Goal: Transaction & Acquisition: Obtain resource

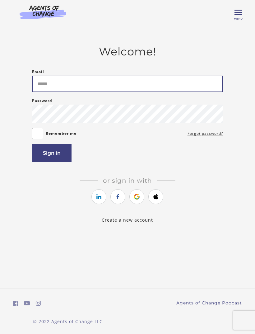
click at [104, 86] on input "Email" at bounding box center [127, 84] width 191 height 16
type input "**********"
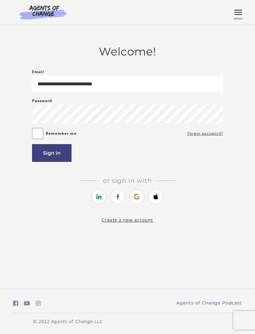
click at [46, 159] on button "Sign in" at bounding box center [52, 153] width 40 height 18
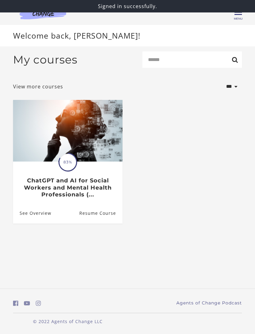
click at [102, 161] on img at bounding box center [68, 131] width 110 height 62
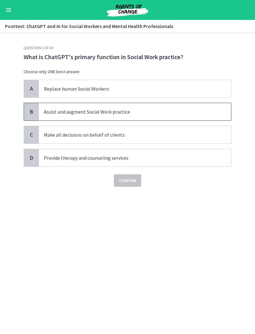
click at [28, 112] on span "B" at bounding box center [31, 111] width 7 height 7
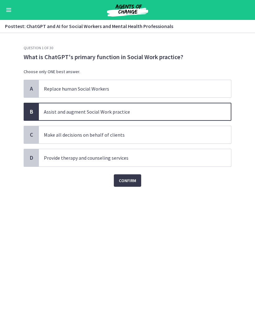
click at [131, 182] on span "Confirm" at bounding box center [127, 180] width 17 height 7
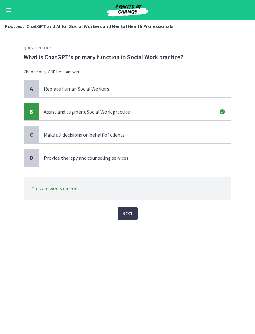
click at [130, 216] on span "Next" at bounding box center [128, 213] width 10 height 7
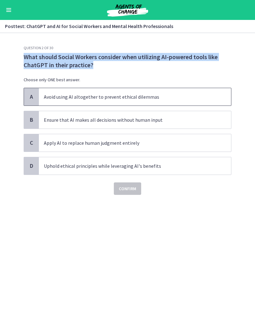
click at [227, 97] on span "Avoid using AI altogether to prevent ethical dilemmas" at bounding box center [135, 96] width 192 height 17
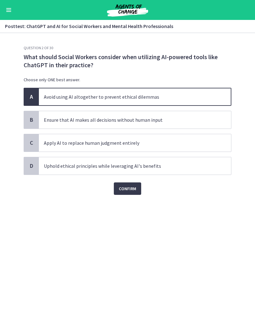
click at [141, 188] on button "Confirm" at bounding box center [127, 188] width 27 height 12
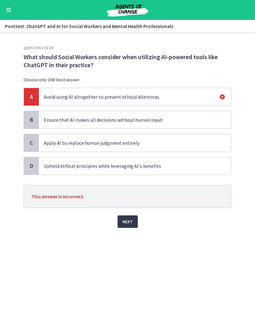
click at [182, 168] on p "Uphold ethical principles while leveraging AI's benefits" at bounding box center [129, 165] width 170 height 7
click at [189, 171] on span "Uphold ethical principles while leveraging AI's benefits" at bounding box center [135, 165] width 192 height 17
click at [128, 223] on span "Next" at bounding box center [128, 221] width 10 height 7
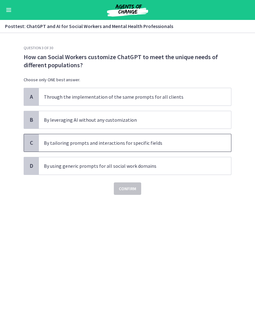
click at [166, 146] on p "By tailoring prompts and interactions for specific fields" at bounding box center [129, 142] width 170 height 7
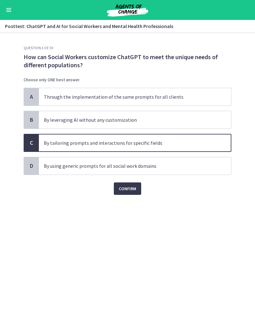
click at [137, 190] on button "Confirm" at bounding box center [127, 188] width 27 height 12
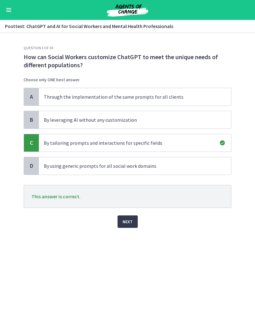
click at [133, 222] on button "Next" at bounding box center [128, 221] width 20 height 12
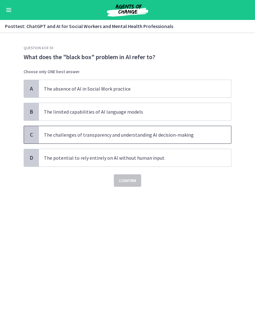
click at [214, 136] on span "The challenges of transparency and understanding AI decision-making" at bounding box center [135, 134] width 192 height 17
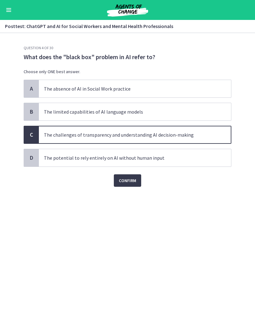
click at [129, 183] on span "Confirm" at bounding box center [127, 180] width 17 height 7
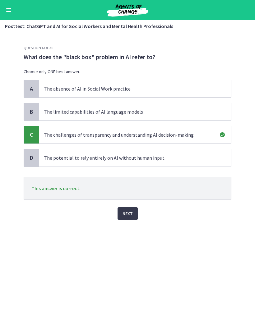
click at [126, 218] on button "Next" at bounding box center [128, 213] width 20 height 12
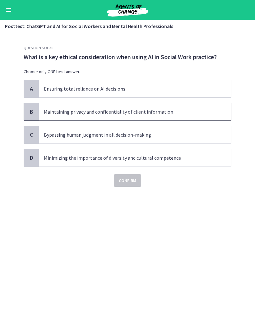
click at [201, 110] on p "Maintaining privacy and confidentiality of client information" at bounding box center [129, 111] width 170 height 7
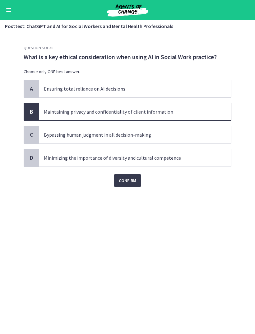
click at [128, 186] on button "Confirm" at bounding box center [127, 180] width 27 height 12
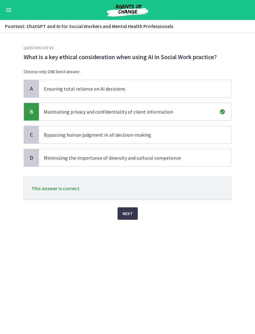
click at [132, 215] on span "Next" at bounding box center [128, 213] width 10 height 7
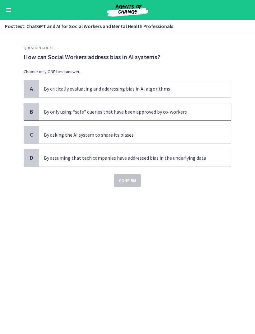
click at [220, 120] on span "By only using “safe” queries that have been approved by co-workers" at bounding box center [135, 111] width 192 height 17
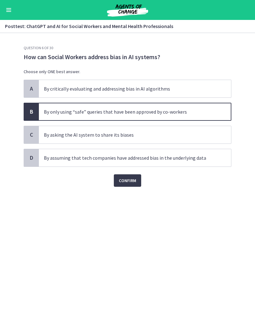
click at [125, 179] on span "Confirm" at bounding box center [127, 180] width 17 height 7
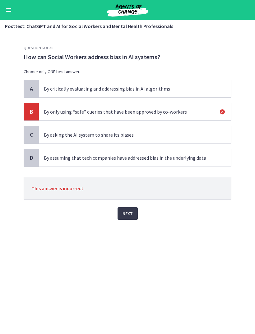
click at [127, 214] on span "Next" at bounding box center [128, 213] width 10 height 7
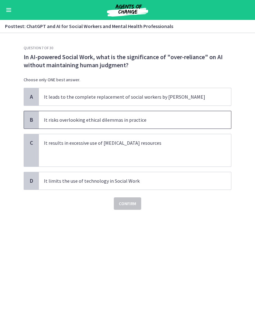
click at [28, 123] on span "B" at bounding box center [31, 119] width 7 height 7
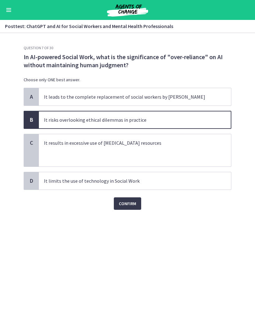
click at [139, 206] on button "Confirm" at bounding box center [127, 203] width 27 height 12
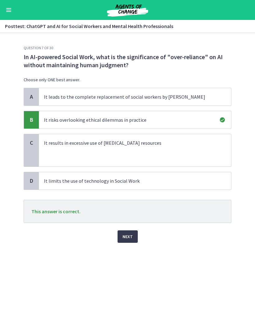
click at [136, 238] on button "Next" at bounding box center [128, 236] width 20 height 12
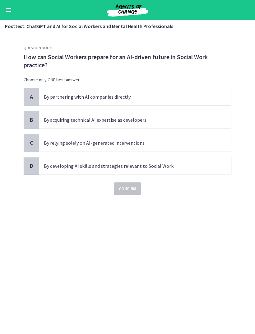
click at [160, 166] on p "By developing AI skills and strategies relevant to Social Work" at bounding box center [129, 165] width 170 height 7
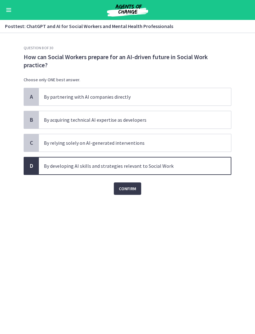
click at [132, 191] on span "Confirm" at bounding box center [127, 188] width 17 height 7
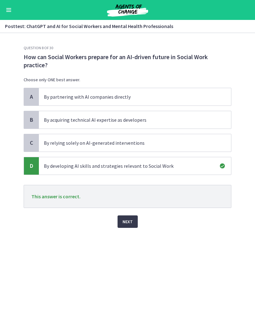
click at [126, 227] on button "Next" at bounding box center [128, 221] width 20 height 12
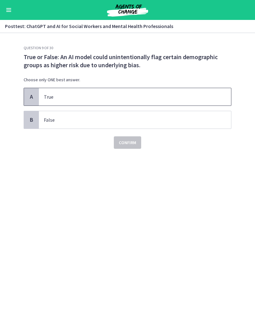
click at [204, 91] on span "True" at bounding box center [135, 96] width 192 height 17
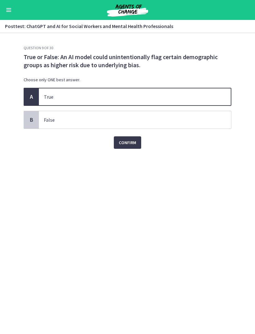
click at [133, 142] on span "Confirm" at bounding box center [127, 142] width 17 height 7
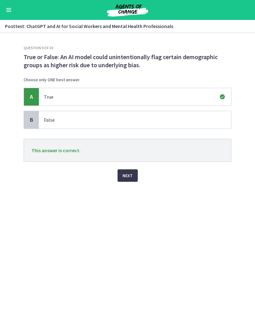
click at [132, 177] on span "Next" at bounding box center [128, 175] width 10 height 7
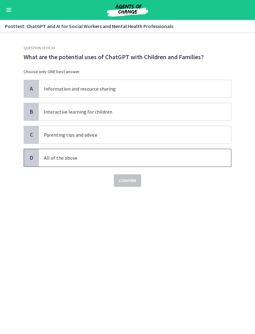
click at [191, 149] on div "D All of the above" at bounding box center [128, 158] width 208 height 18
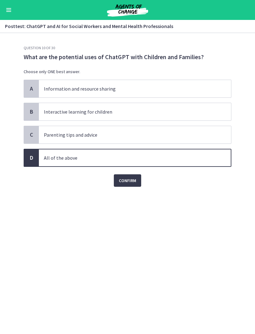
click at [131, 180] on span "Confirm" at bounding box center [127, 180] width 17 height 7
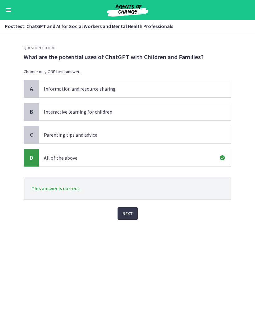
click at [129, 209] on button "Next" at bounding box center [128, 213] width 20 height 12
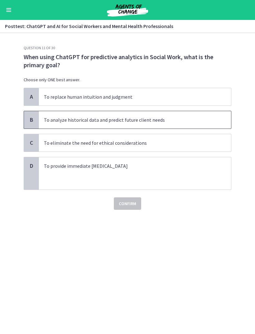
click at [181, 122] on p "To analyze historical data and predict future client needs" at bounding box center [129, 119] width 170 height 7
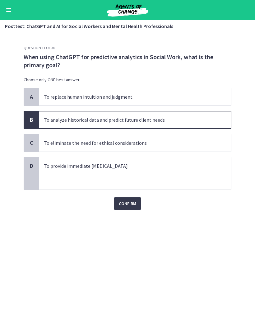
click at [136, 208] on button "Confirm" at bounding box center [127, 203] width 27 height 12
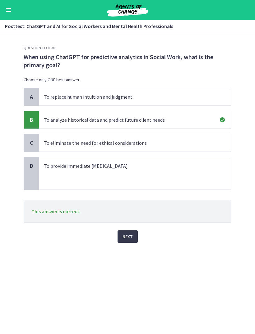
click at [133, 232] on button "Next" at bounding box center [128, 236] width 20 height 12
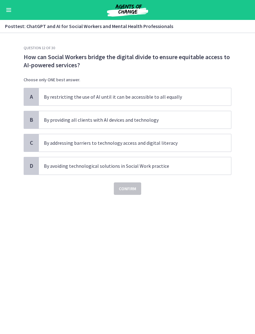
click at [43, 255] on div "Question 12 of 30 How can Social Workers bridge the digital divide to ensure eq…" at bounding box center [128, 189] width 218 height 288
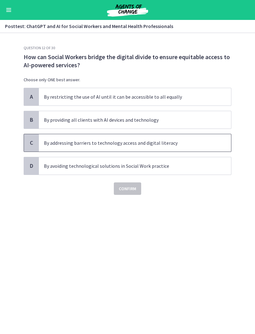
click at [42, 140] on span "By addressing barriers to technology access and digital literacy" at bounding box center [135, 142] width 192 height 17
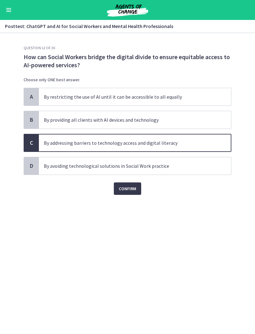
click at [125, 191] on span "Confirm" at bounding box center [127, 188] width 17 height 7
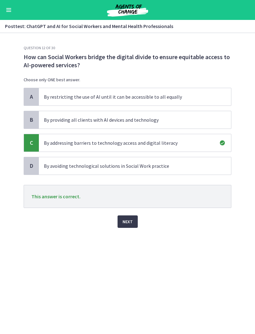
click at [126, 223] on span "Next" at bounding box center [128, 221] width 10 height 7
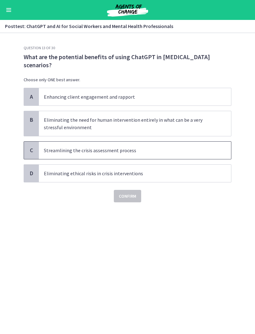
click at [149, 150] on p "Streamlining the crisis assessment process" at bounding box center [129, 150] width 170 height 7
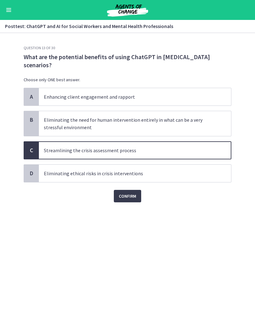
click at [135, 197] on span "Confirm" at bounding box center [127, 195] width 17 height 7
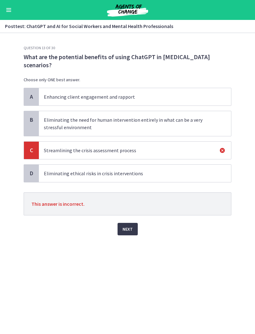
click at [136, 228] on button "Next" at bounding box center [128, 229] width 20 height 12
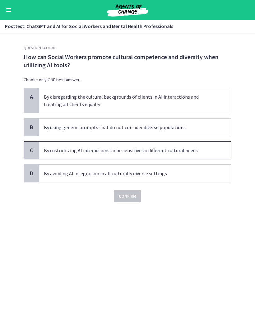
click at [194, 154] on span "By customizing AI interactions to be sensitive to different cultural needs" at bounding box center [135, 150] width 192 height 17
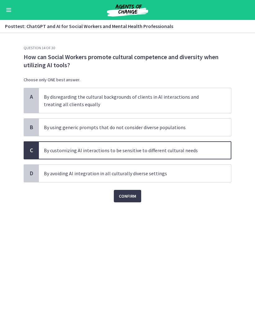
click at [133, 197] on span "Confirm" at bounding box center [127, 195] width 17 height 7
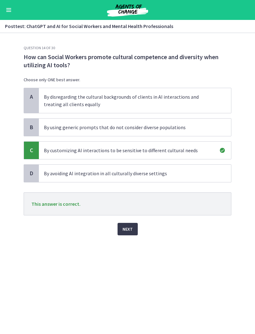
click at [133, 223] on button "Next" at bounding box center [128, 229] width 20 height 12
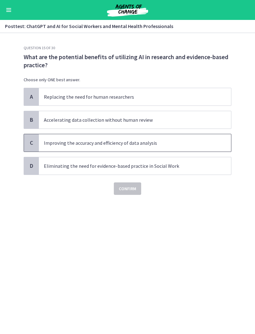
click at [223, 143] on span "Improving the accuracy and efficiency of data analysis" at bounding box center [135, 142] width 192 height 17
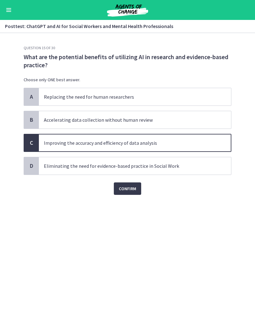
click at [135, 185] on span "Confirm" at bounding box center [127, 188] width 17 height 7
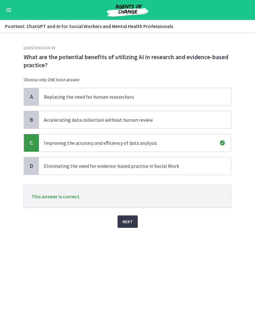
click at [131, 227] on button "Next" at bounding box center [128, 221] width 20 height 12
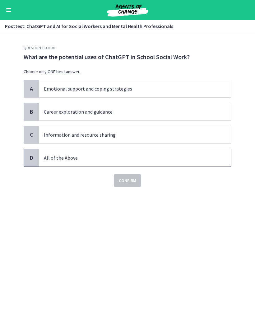
click at [194, 155] on p "All of the Above" at bounding box center [129, 157] width 170 height 7
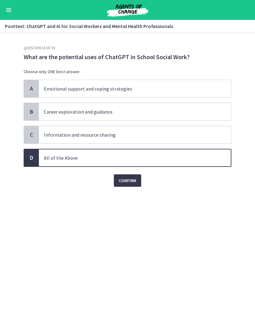
click at [130, 180] on span "Confirm" at bounding box center [127, 180] width 17 height 7
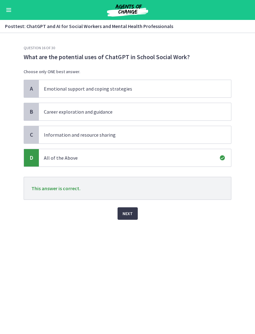
click at [126, 209] on button "Next" at bounding box center [128, 213] width 20 height 12
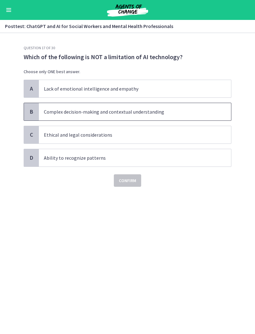
click at [196, 117] on span "Complex decision-making and contextual understanding" at bounding box center [135, 111] width 192 height 17
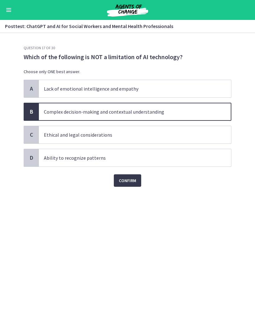
click at [133, 186] on button "Confirm" at bounding box center [127, 180] width 27 height 12
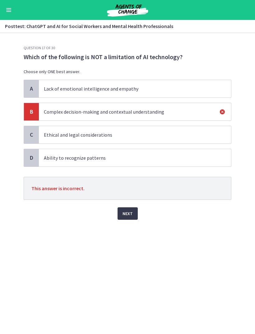
click at [130, 216] on span "Next" at bounding box center [128, 213] width 10 height 7
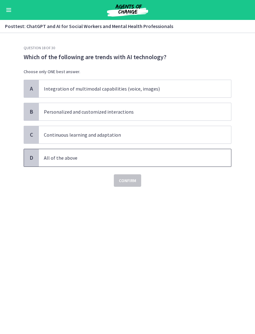
click at [202, 152] on span "All of the above" at bounding box center [135, 157] width 192 height 17
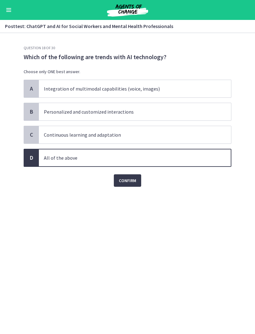
click at [133, 183] on span "Confirm" at bounding box center [127, 180] width 17 height 7
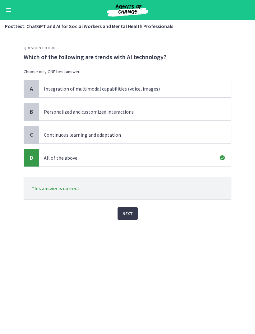
click at [132, 212] on span "Next" at bounding box center [128, 213] width 10 height 7
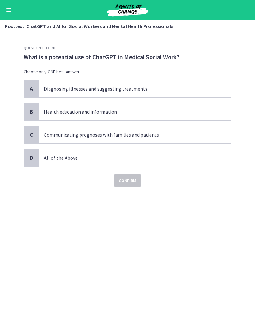
click at [202, 162] on span "All of the Above" at bounding box center [135, 157] width 192 height 17
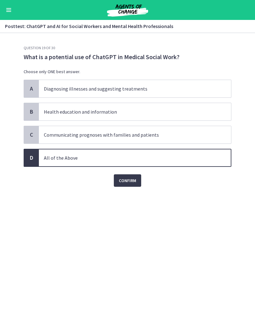
click at [135, 180] on span "Confirm" at bounding box center [127, 180] width 17 height 7
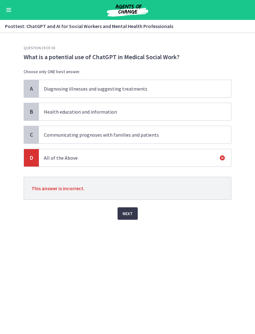
click at [178, 138] on p "Communicating prognoses with families and patients" at bounding box center [129, 134] width 170 height 7
click at [133, 214] on button "Next" at bounding box center [128, 213] width 20 height 12
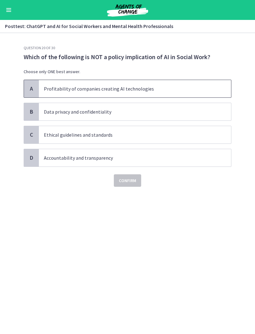
click at [202, 90] on p "Profitability of companies creating AI technologies" at bounding box center [129, 88] width 170 height 7
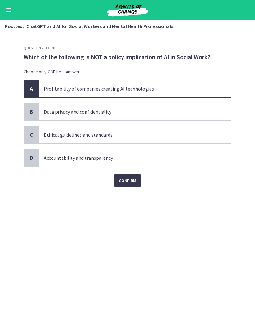
click at [133, 184] on button "Confirm" at bounding box center [127, 180] width 27 height 12
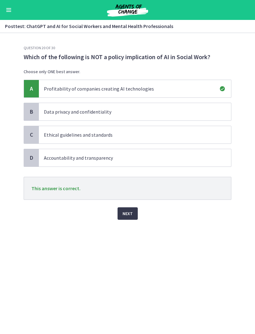
click at [133, 216] on button "Next" at bounding box center [128, 213] width 20 height 12
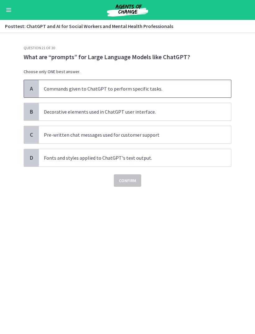
click at [188, 85] on p "Commands given to ChatGPT to perform specific tasks." at bounding box center [129, 88] width 170 height 7
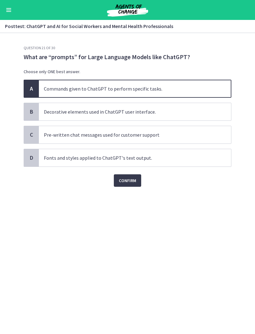
click at [127, 185] on button "Confirm" at bounding box center [127, 180] width 27 height 12
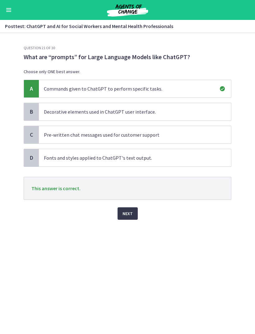
click at [126, 216] on span "Next" at bounding box center [128, 213] width 10 height 7
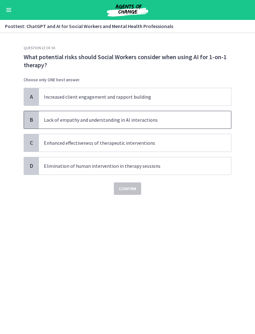
click at [185, 117] on p "Lack of empathy and understanding in AI interactions" at bounding box center [129, 119] width 170 height 7
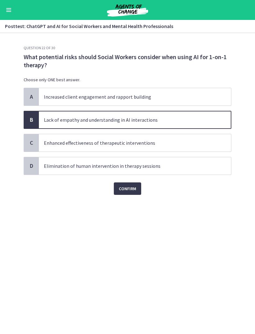
click at [132, 186] on span "Confirm" at bounding box center [127, 188] width 17 height 7
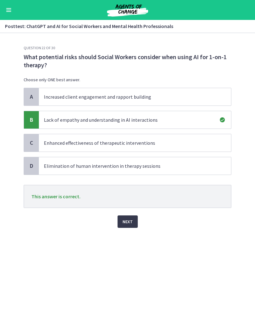
click at [137, 224] on button "Next" at bounding box center [128, 221] width 20 height 12
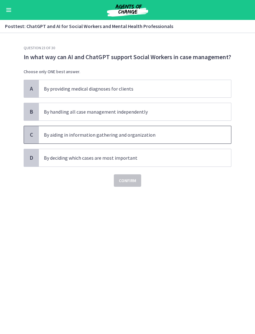
click at [170, 137] on p "By aiding in information gathering and organization" at bounding box center [129, 134] width 170 height 7
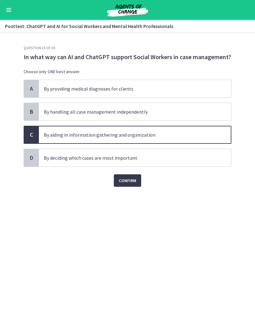
click at [136, 185] on button "Confirm" at bounding box center [127, 180] width 27 height 12
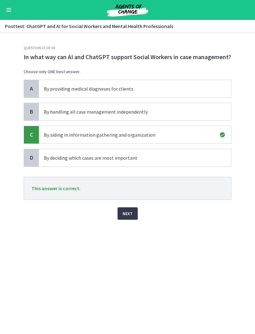
click at [129, 217] on button "Next" at bounding box center [128, 213] width 20 height 12
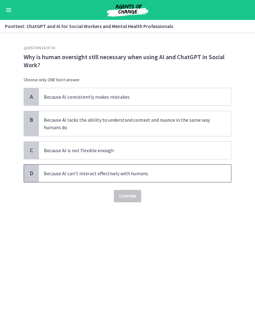
click at [161, 166] on span "Because AI can't interact effectively with humans" at bounding box center [135, 173] width 192 height 17
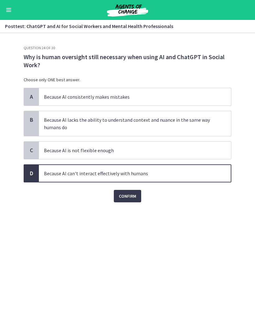
click at [125, 201] on button "Confirm" at bounding box center [127, 196] width 27 height 12
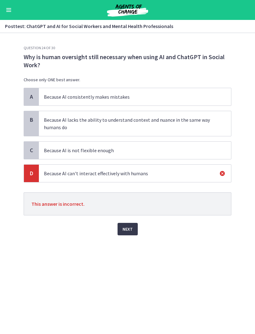
click at [133, 228] on button "Next" at bounding box center [128, 229] width 20 height 12
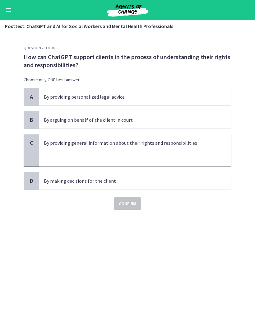
click at [198, 151] on p at bounding box center [129, 150] width 170 height 7
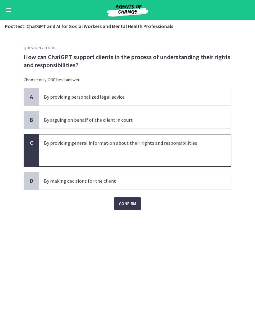
click at [130, 202] on span "Confirm" at bounding box center [127, 203] width 17 height 7
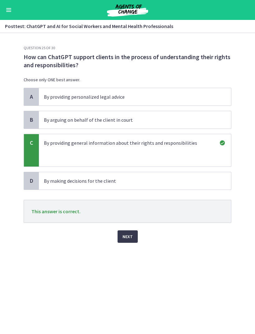
click at [129, 238] on span "Next" at bounding box center [128, 236] width 10 height 7
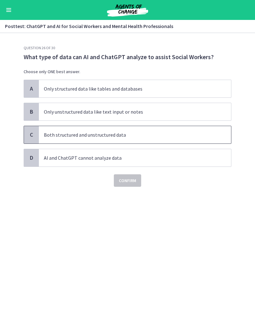
click at [178, 132] on p "Both structured and unstructured data" at bounding box center [129, 134] width 170 height 7
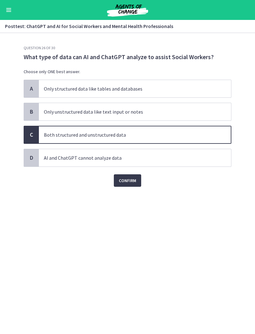
click at [132, 185] on button "Confirm" at bounding box center [127, 180] width 27 height 12
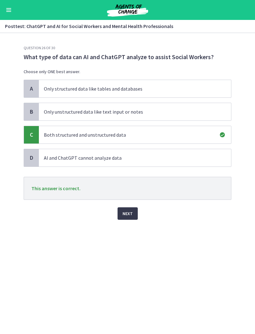
click at [127, 217] on span "Next" at bounding box center [128, 213] width 10 height 7
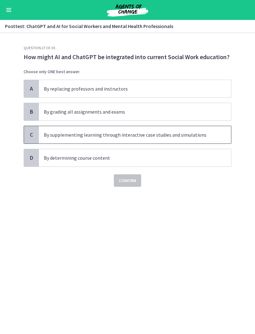
click at [34, 140] on div "C" at bounding box center [31, 134] width 15 height 17
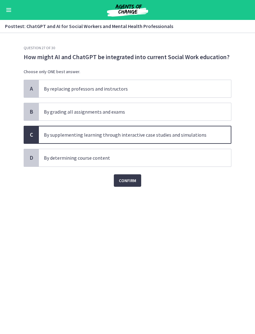
click at [132, 185] on button "Confirm" at bounding box center [127, 180] width 27 height 12
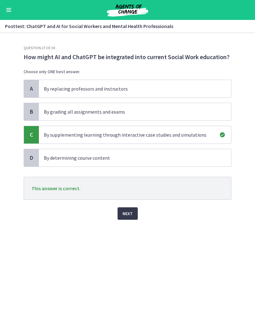
click at [127, 212] on span "Next" at bounding box center [128, 213] width 10 height 7
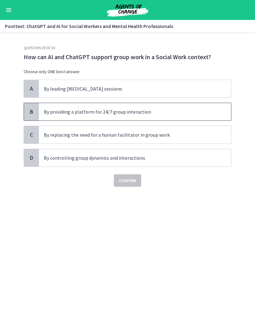
click at [198, 113] on p "By providing a platform for 24/7 group interaction" at bounding box center [129, 111] width 170 height 7
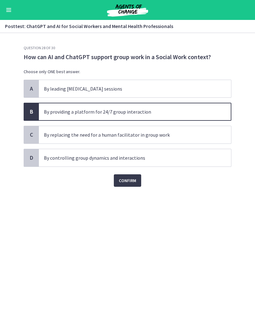
click at [129, 182] on span "Confirm" at bounding box center [127, 180] width 17 height 7
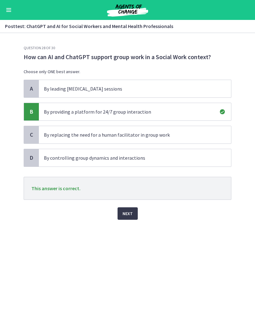
click at [133, 214] on button "Next" at bounding box center [128, 213] width 20 height 12
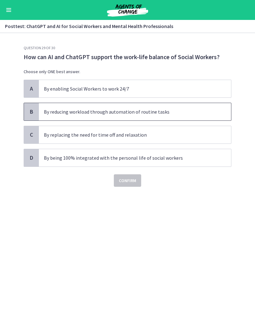
click at [209, 120] on span "By reducing workload through automation of routine tasks" at bounding box center [135, 111] width 192 height 17
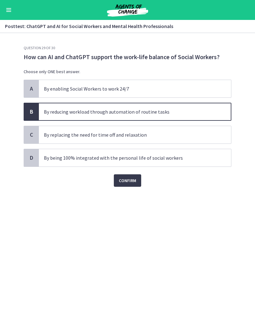
click at [135, 183] on span "Confirm" at bounding box center [127, 180] width 17 height 7
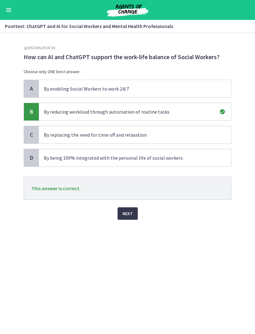
click at [127, 219] on button "Next" at bounding box center [128, 213] width 20 height 12
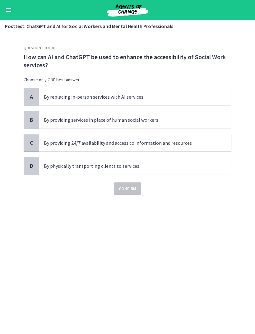
click at [201, 144] on p "By providing 24/7 availability and access to information and resources" at bounding box center [129, 142] width 170 height 7
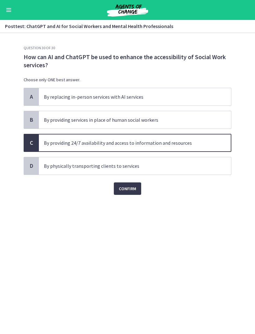
click at [131, 190] on span "Confirm" at bounding box center [127, 188] width 17 height 7
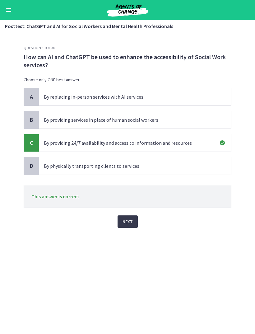
click at [136, 222] on button "Next" at bounding box center [128, 221] width 20 height 12
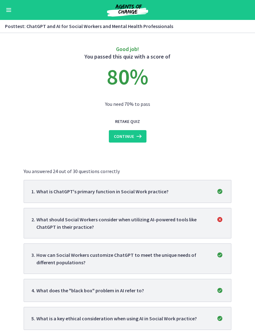
scroll to position [6, 0]
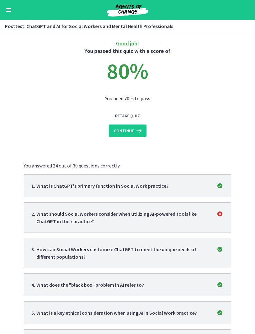
click at [34, 216] on span "2 ." at bounding box center [33, 217] width 5 height 15
click at [42, 218] on p "What should Social Workers consider when utilizing AI-powered tools like ChatGP…" at bounding box center [122, 217] width 172 height 15
click at [65, 216] on p "What should Social Workers consider when utilizing AI-powered tools like ChatGP…" at bounding box center [122, 217] width 172 height 15
click at [218, 218] on span "2 . What should Social Workers consider when utilizing AI-powered tools like Ch…" at bounding box center [127, 217] width 192 height 15
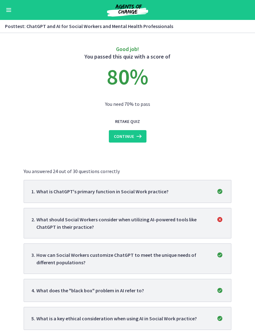
scroll to position [0, 0]
click at [133, 140] on button "Continue" at bounding box center [128, 136] width 38 height 12
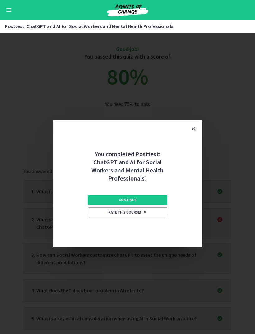
click at [151, 195] on button "Continue" at bounding box center [128, 200] width 80 height 10
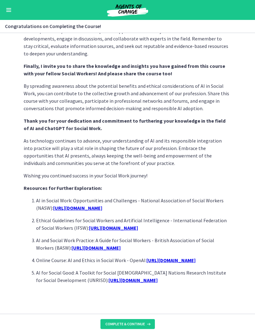
scroll to position [445, 0]
click at [143, 322] on span "Complete & continue" at bounding box center [125, 323] width 40 height 5
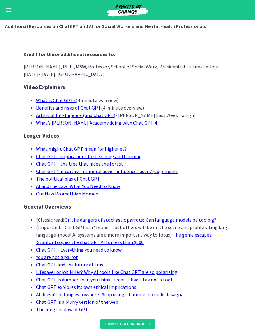
click at [137, 323] on span "Complete & continue" at bounding box center [125, 323] width 40 height 5
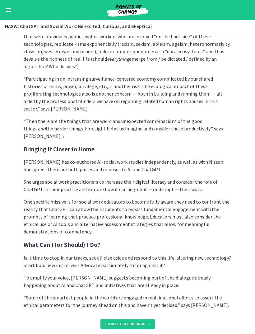
scroll to position [1572, 0]
click at [139, 322] on span "Complete & continue" at bounding box center [125, 323] width 40 height 5
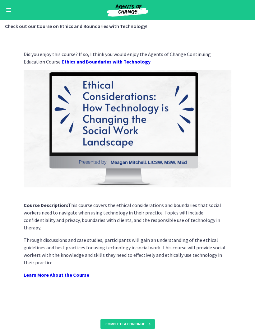
click at [145, 323] on icon at bounding box center [148, 323] width 6 height 5
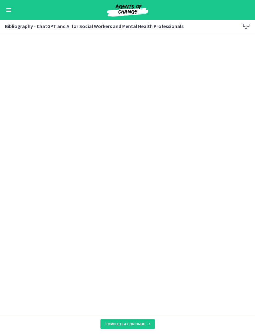
click at [143, 325] on span "Complete & continue" at bounding box center [125, 323] width 40 height 5
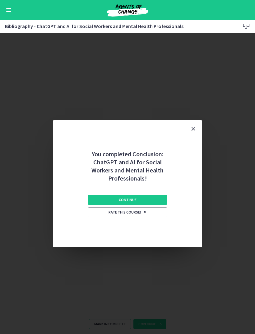
click at [159, 201] on button "Continue" at bounding box center [128, 200] width 80 height 10
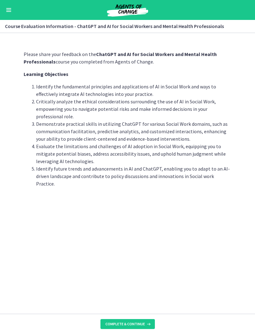
click at [140, 323] on span "Complete & continue" at bounding box center [125, 323] width 40 height 5
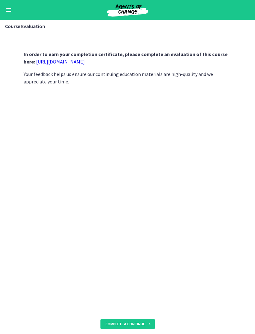
click at [85, 60] on link "https://forms.gle/jm1zbfhChZ2exBv78" at bounding box center [60, 61] width 49 height 6
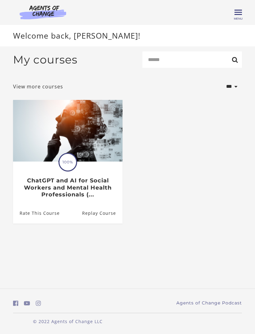
click at [75, 142] on img at bounding box center [68, 131] width 110 height 62
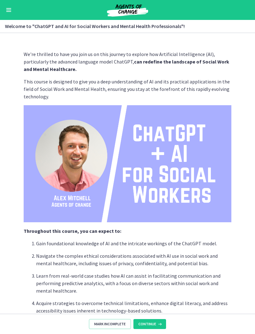
click at [115, 322] on span "Mark Incomplete" at bounding box center [109, 323] width 31 height 5
click at [145, 323] on icon at bounding box center [148, 323] width 6 height 5
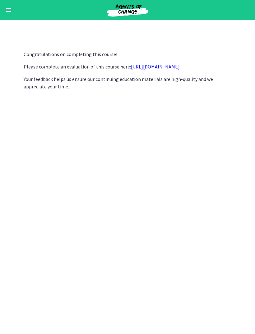
click at [8, 12] on button "Enable menu" at bounding box center [8, 9] width 7 height 7
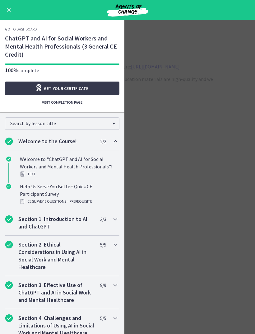
click at [45, 86] on span "Get your certificate" at bounding box center [66, 88] width 44 height 7
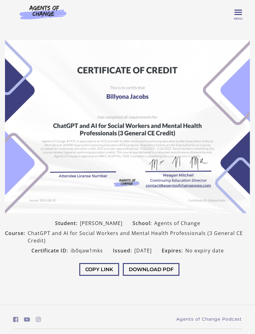
click at [169, 270] on button "Download PDF" at bounding box center [151, 269] width 57 height 13
